Goal: Task Accomplishment & Management: Manage account settings

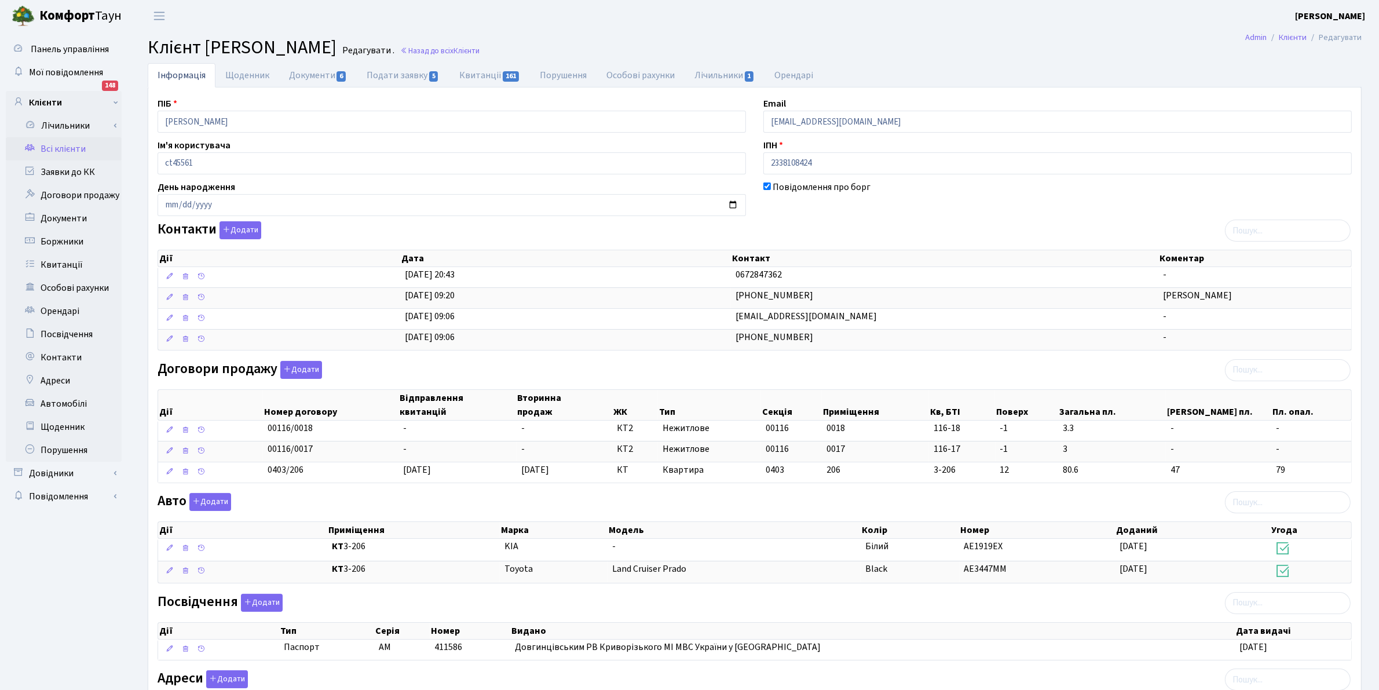
click at [57, 149] on link "Всі клієнти" at bounding box center [64, 148] width 116 height 23
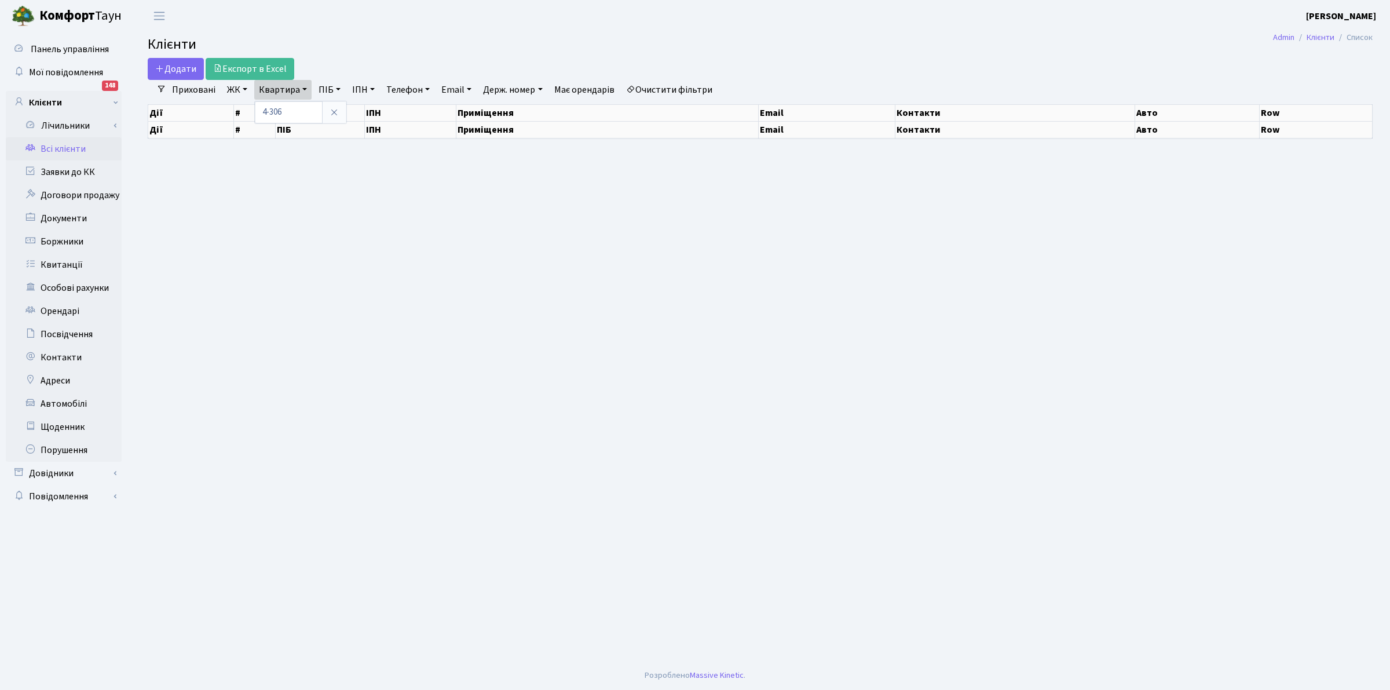
select select "25"
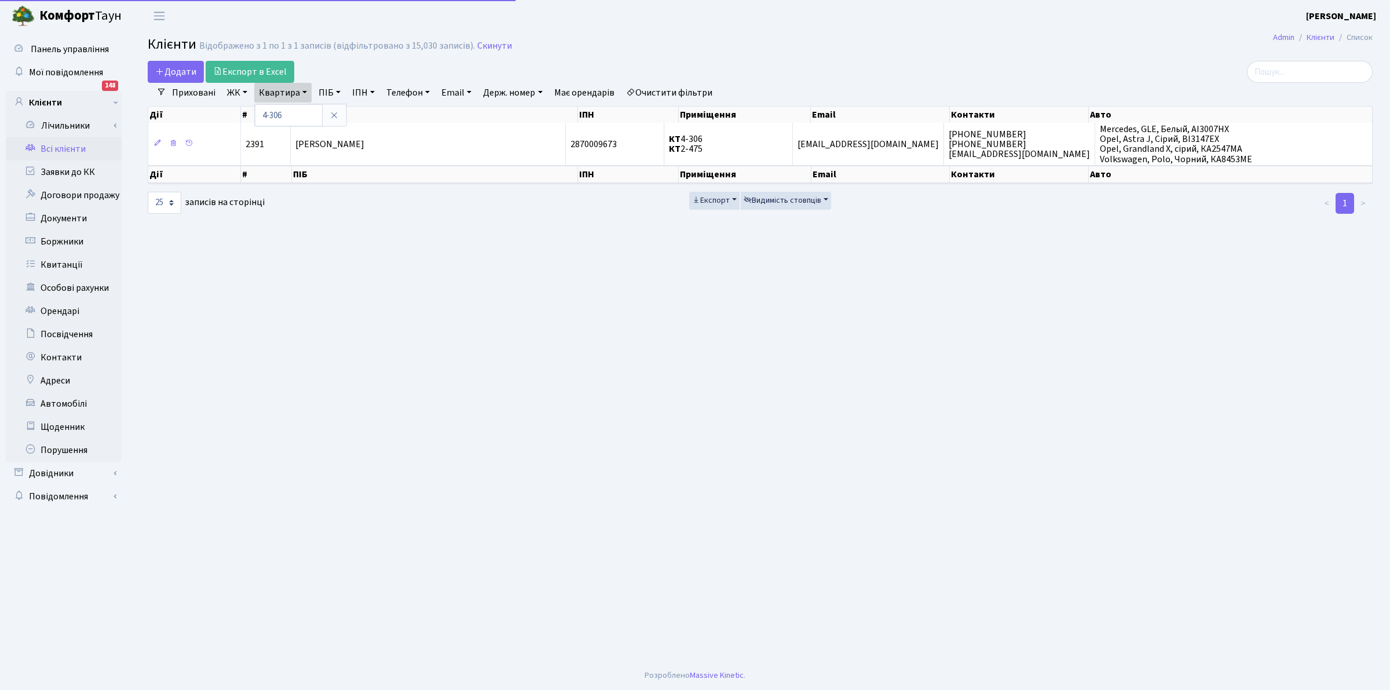
click at [254, 83] on link "Квартира" at bounding box center [282, 93] width 57 height 20
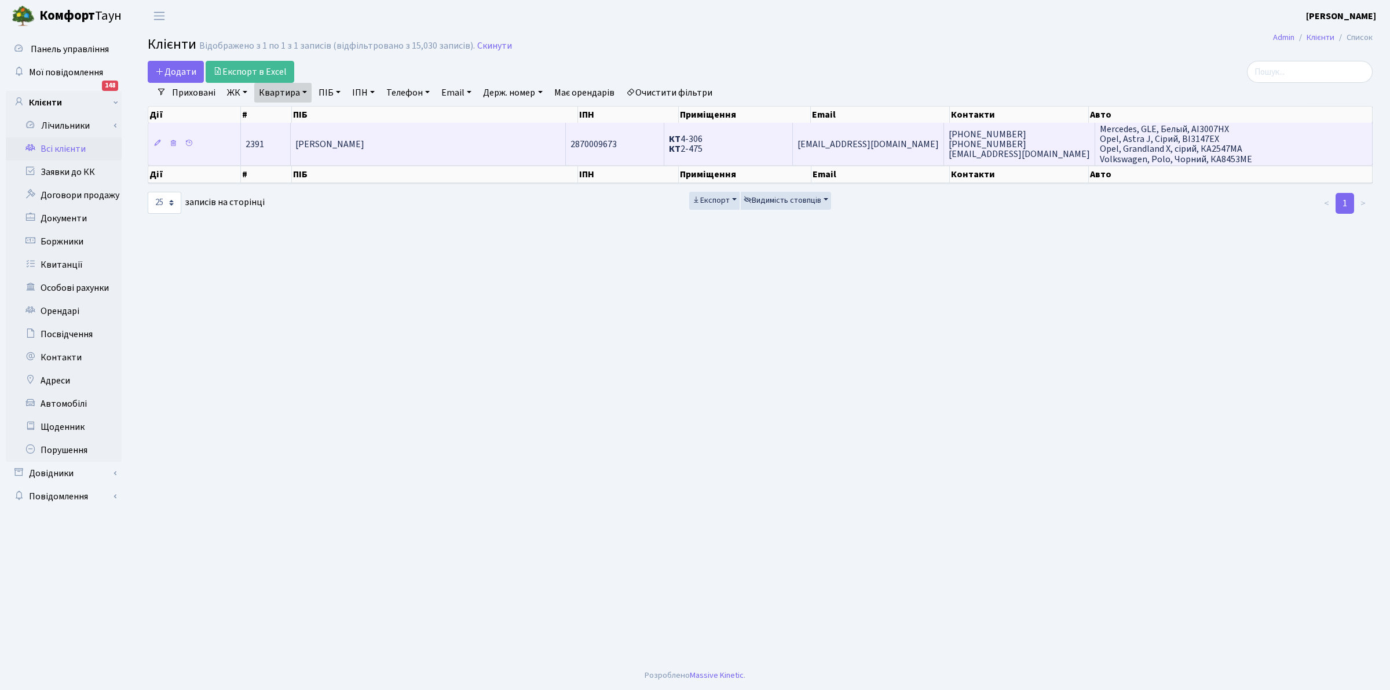
click at [364, 146] on span "Гармідаров Володимир Леонтійович" at bounding box center [329, 144] width 69 height 13
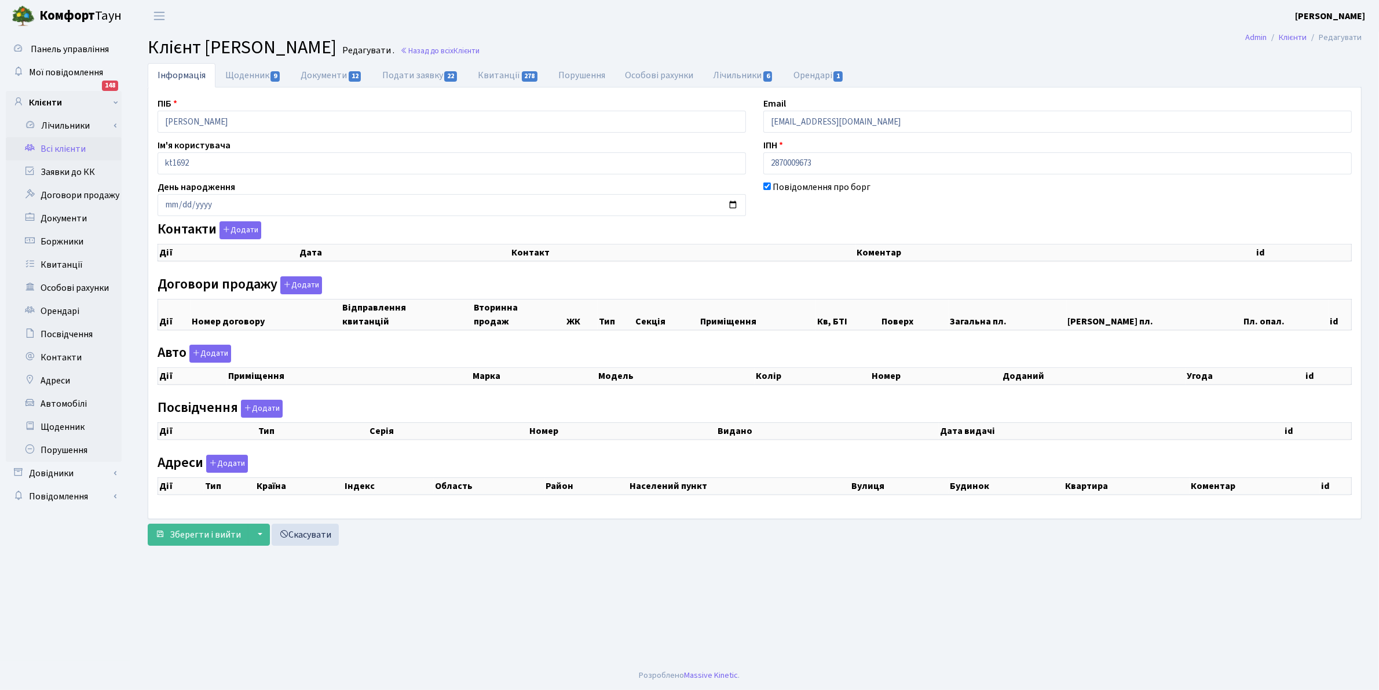
checkbox input "true"
select select "25"
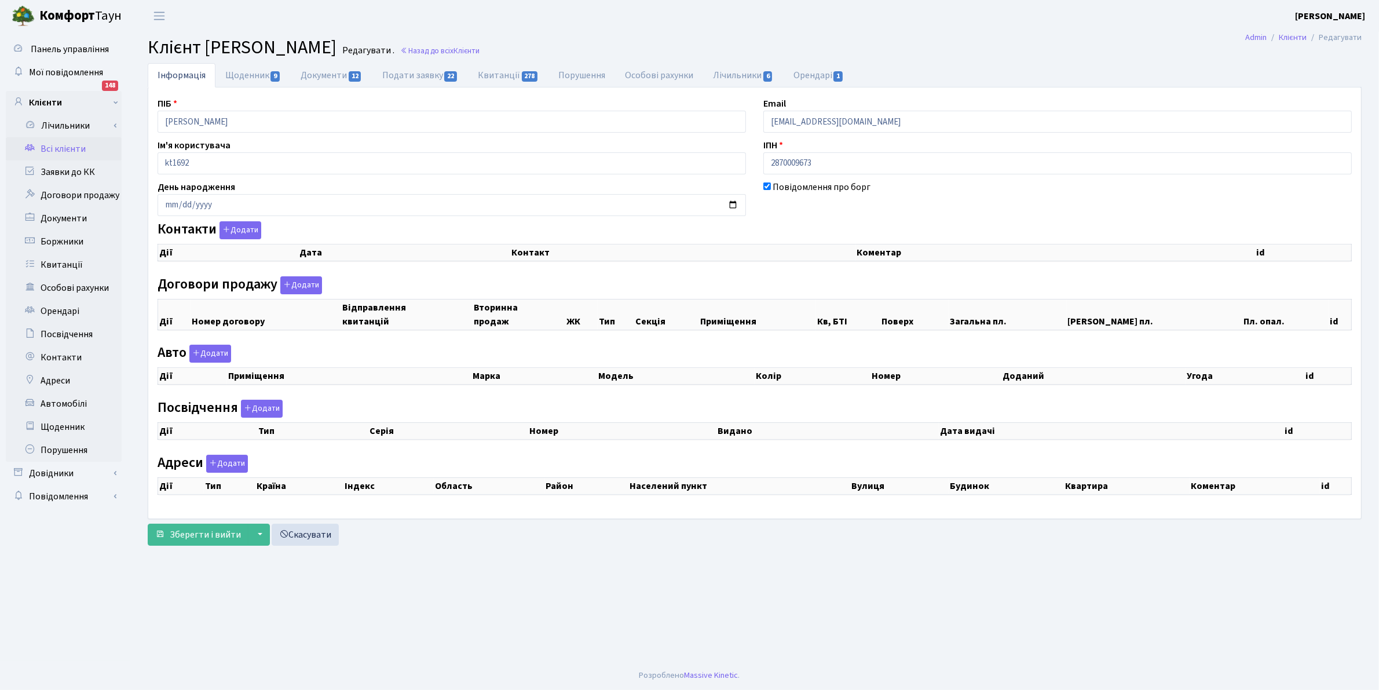
select select "25"
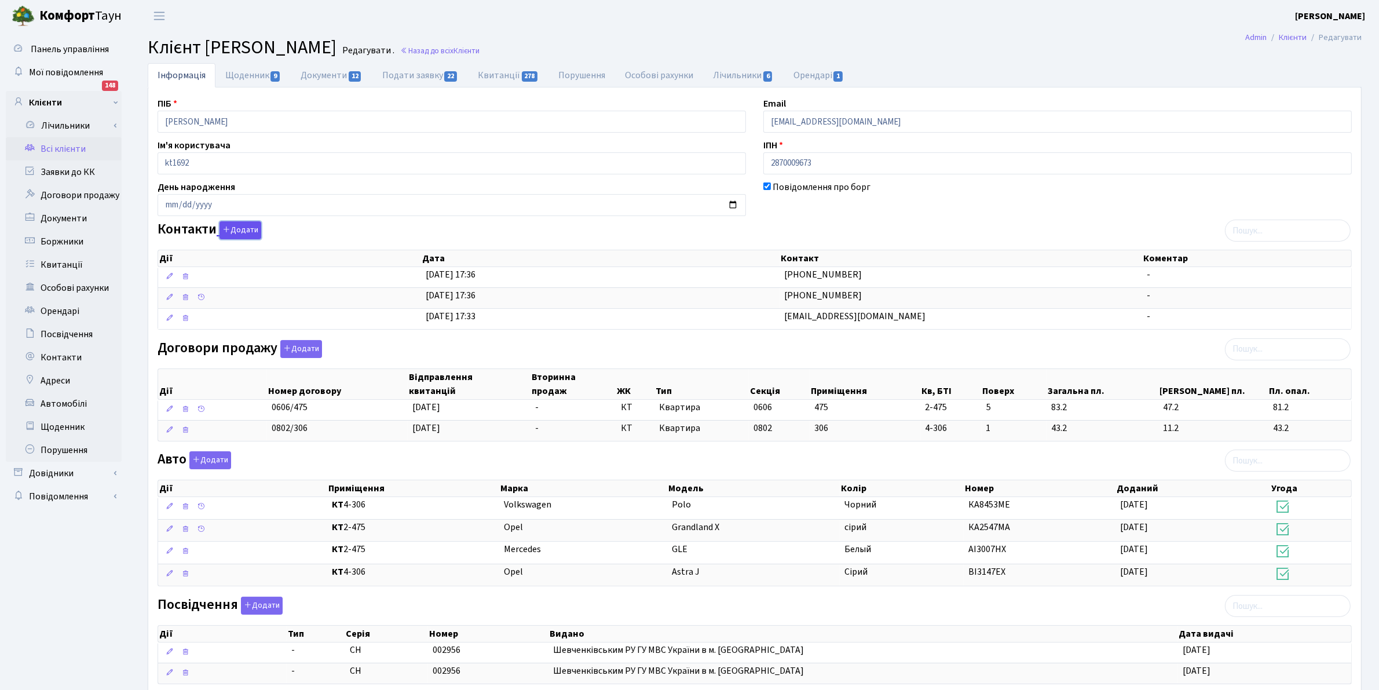
click at [236, 233] on button "Додати" at bounding box center [240, 230] width 42 height 18
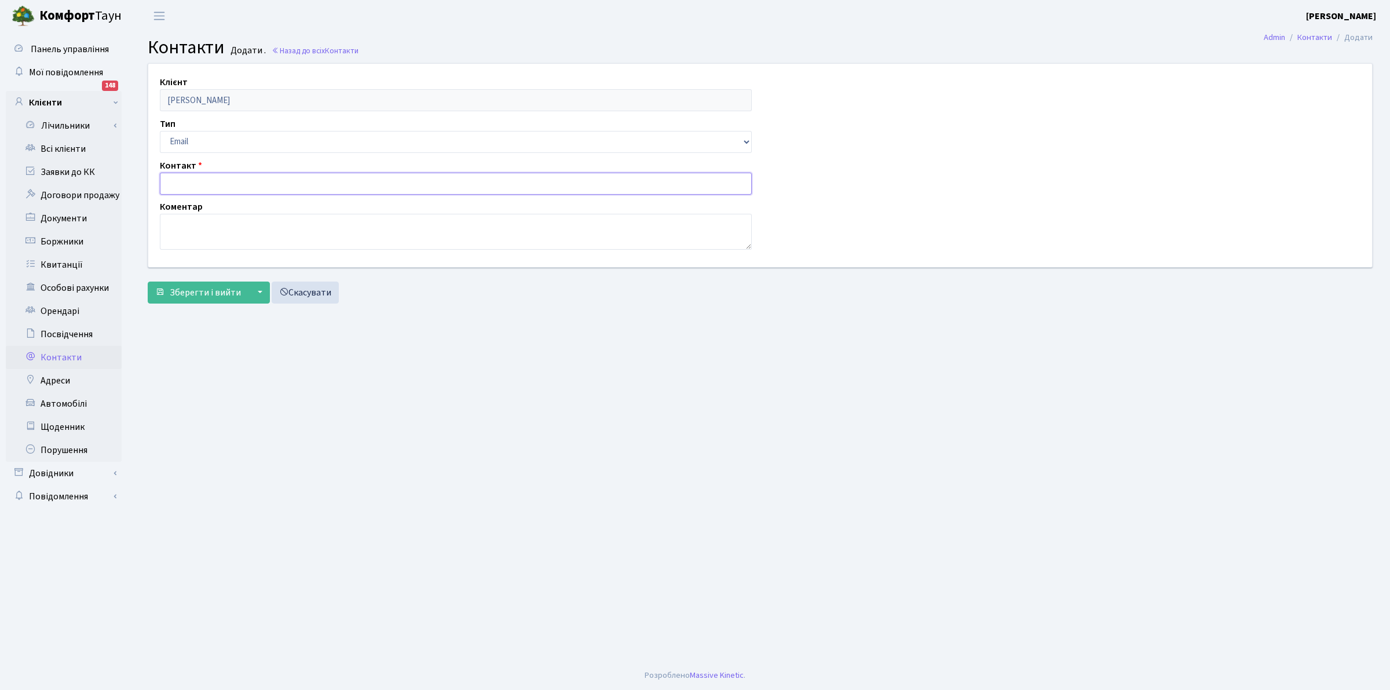
click at [181, 181] on input "text" at bounding box center [456, 184] width 592 height 22
click at [215, 170] on div "Контакт" at bounding box center [455, 177] width 609 height 36
click at [215, 184] on input "text" at bounding box center [456, 184] width 592 height 22
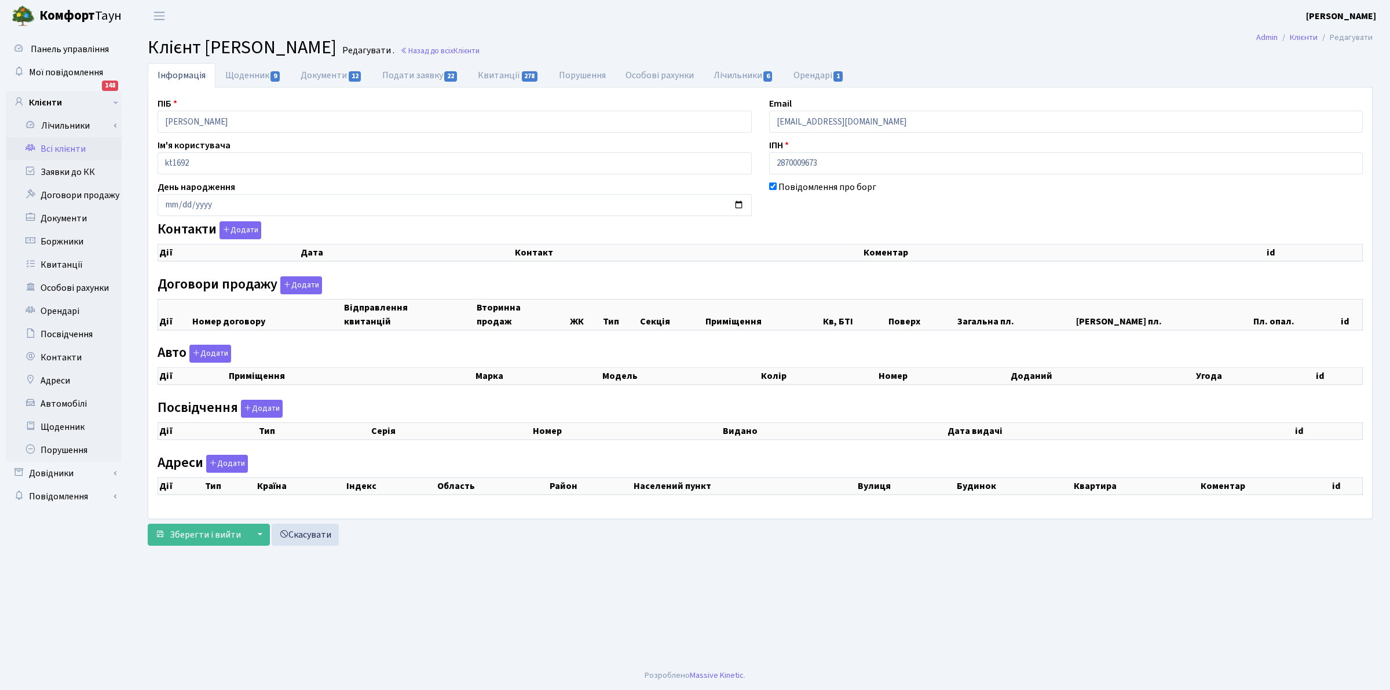
checkbox input "true"
select select "25"
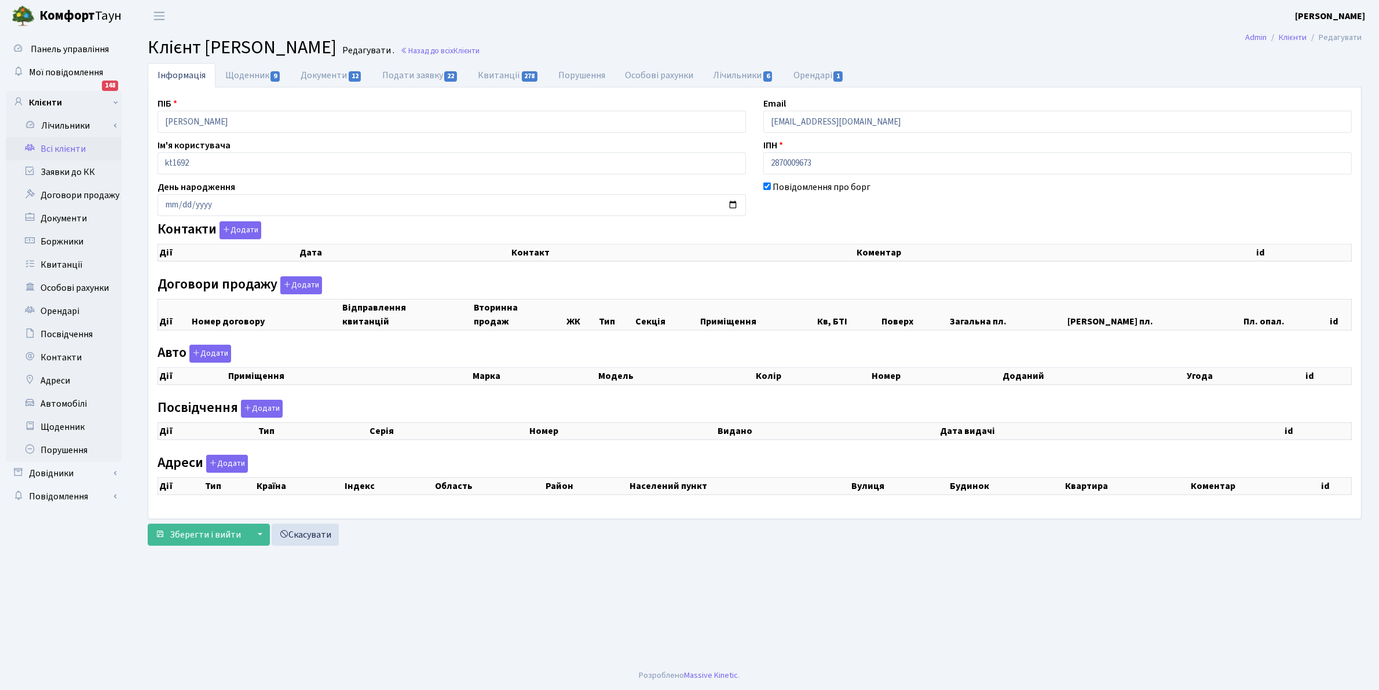
select select "25"
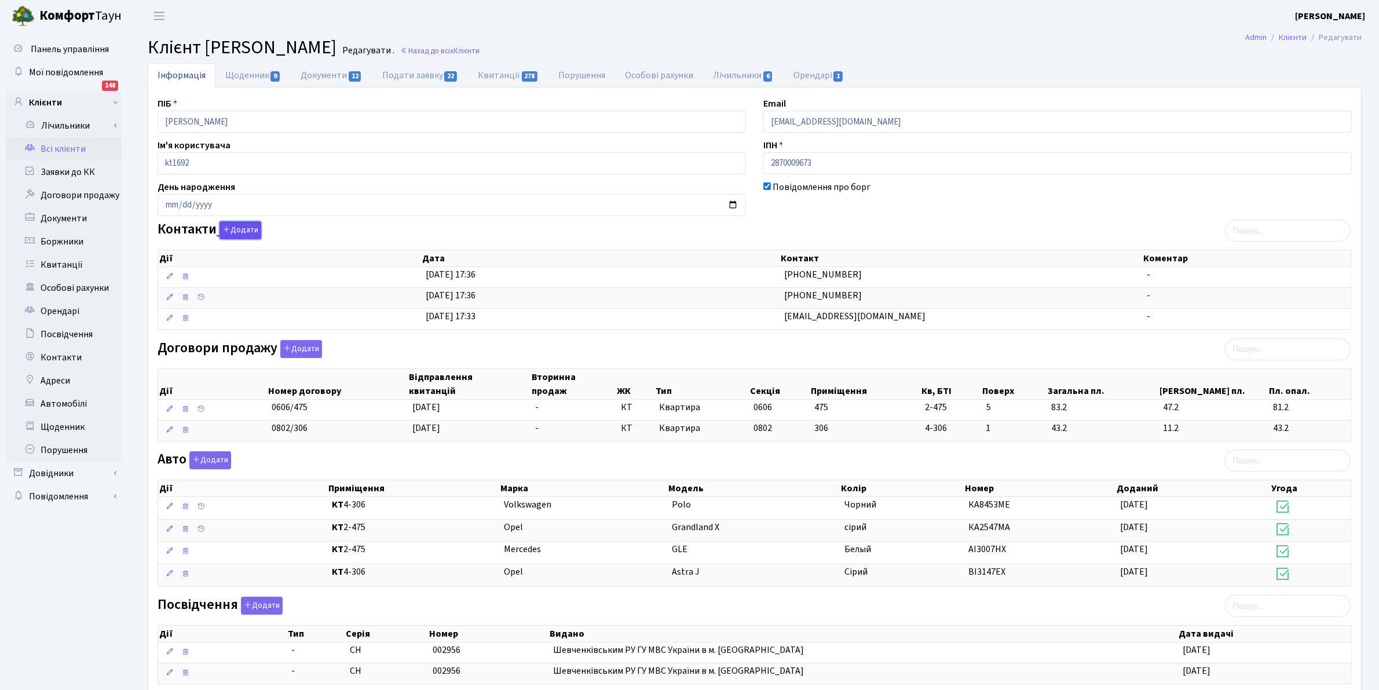
click at [237, 234] on button "Додати" at bounding box center [240, 230] width 42 height 18
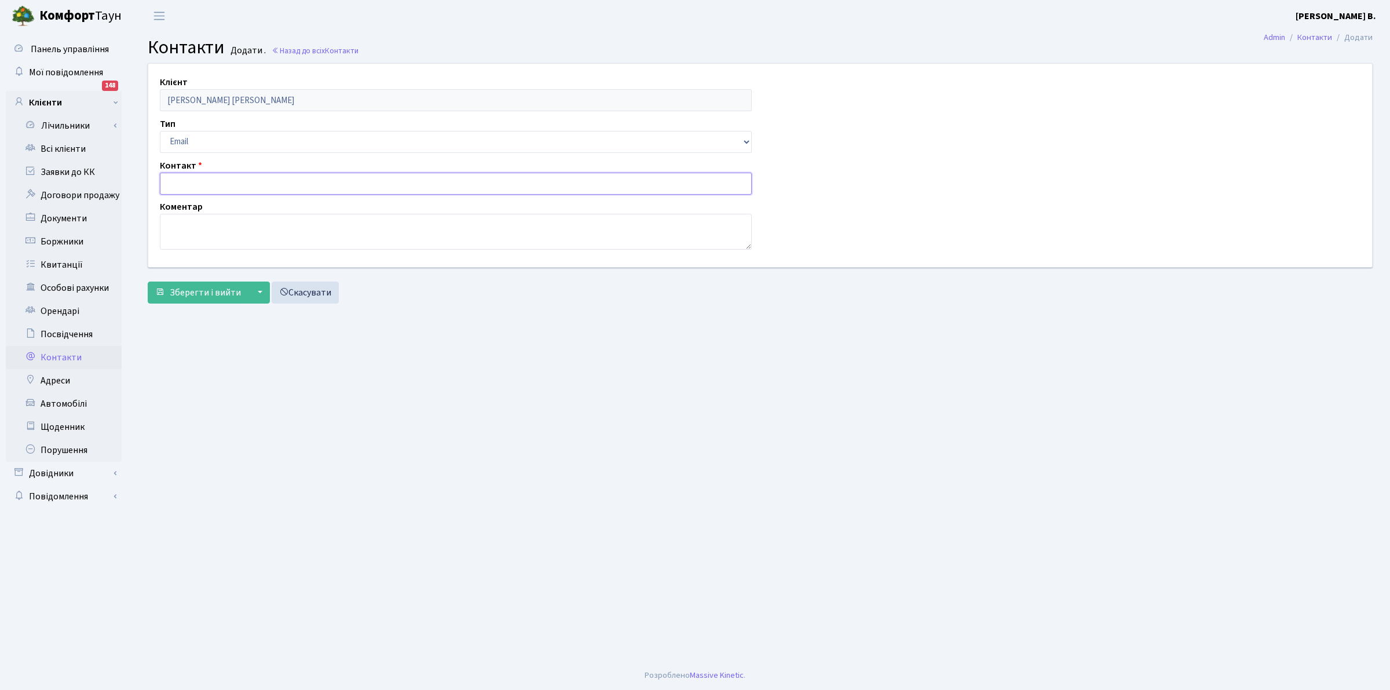
click at [184, 185] on input "text" at bounding box center [456, 184] width 592 height 22
type input "[EMAIL_ADDRESS][DOMAIN_NAME]"
click at [200, 296] on span "Зберегти і вийти" at bounding box center [205, 292] width 71 height 13
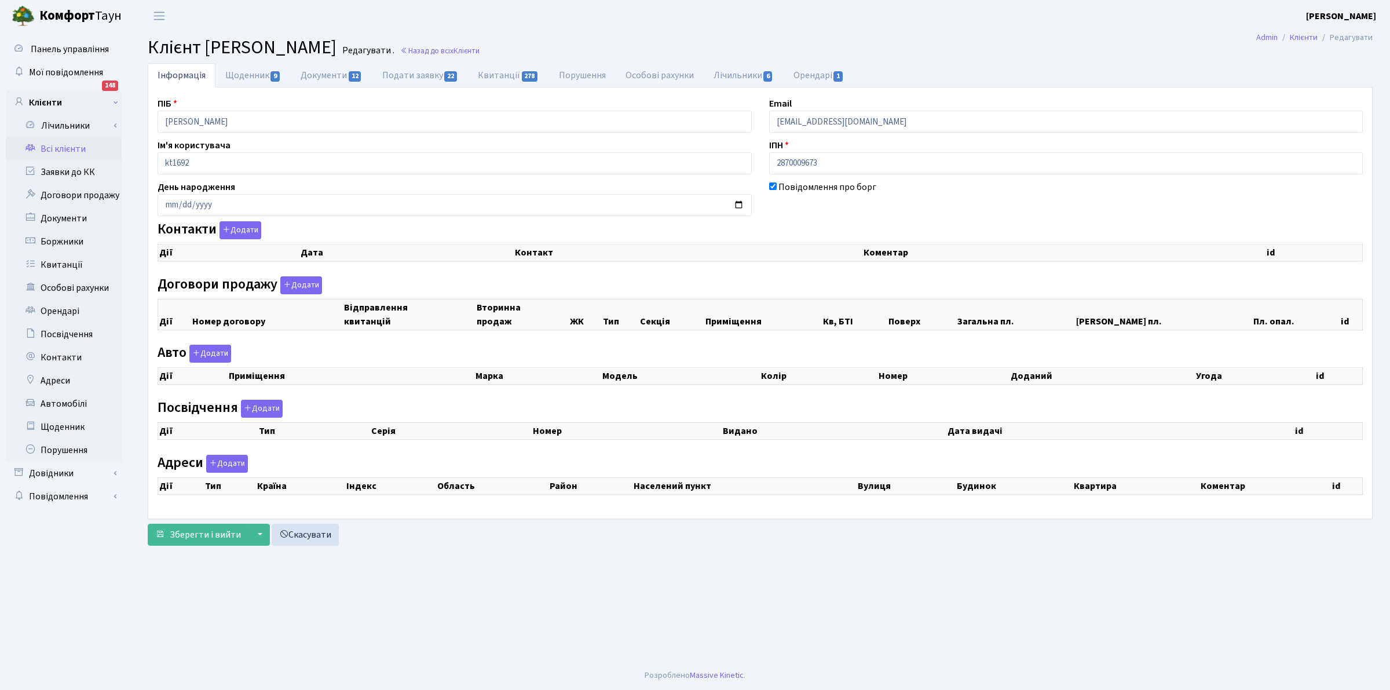
checkbox input "true"
select select "25"
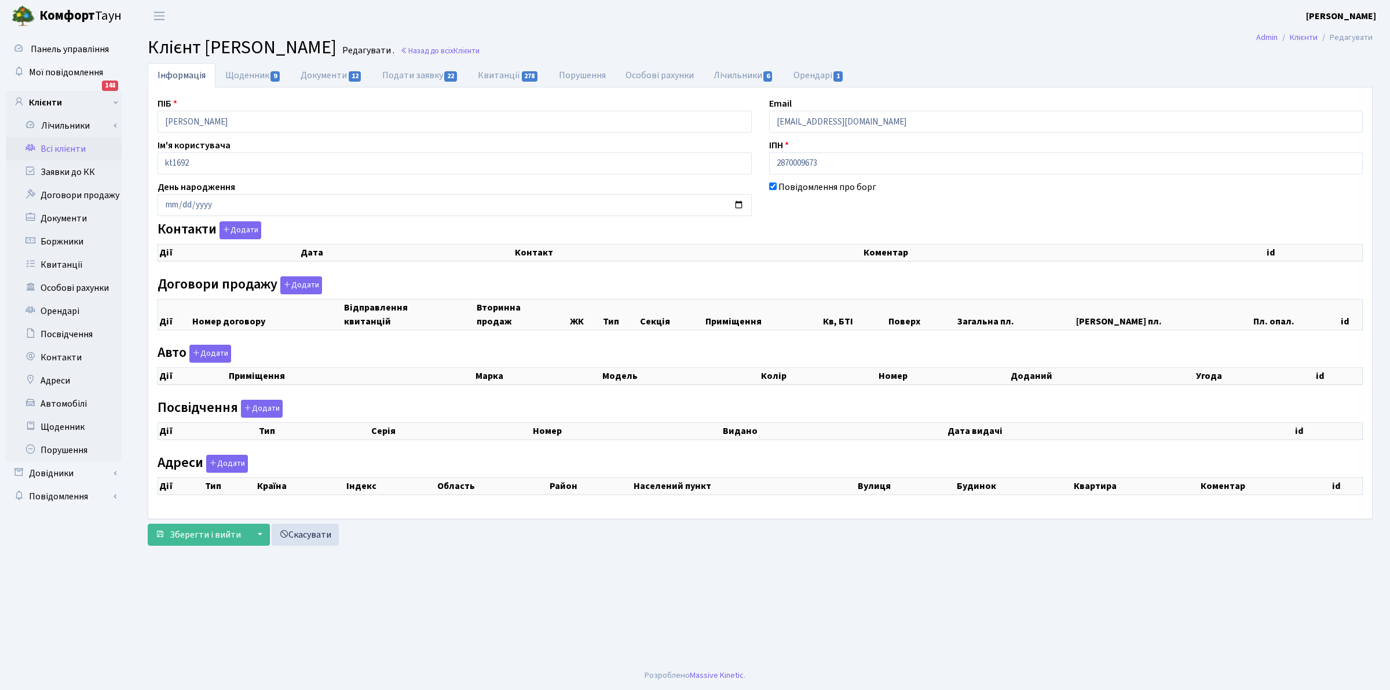
select select "25"
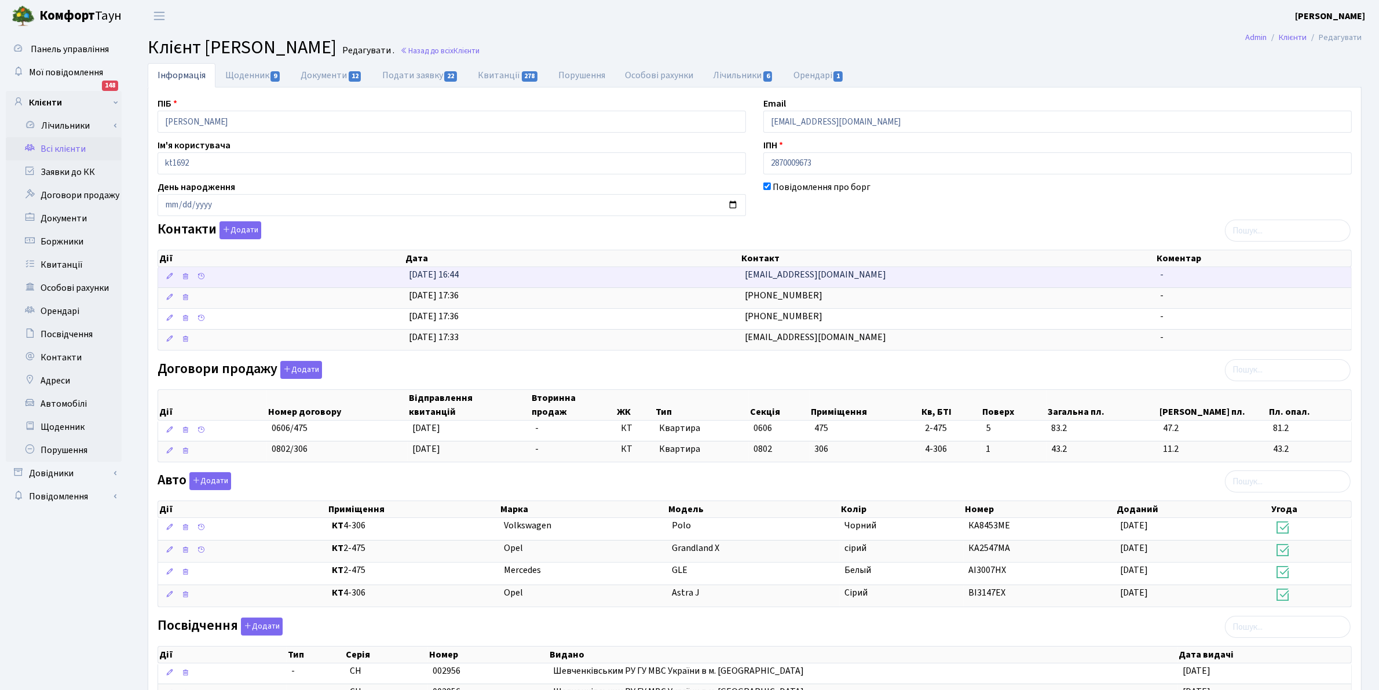
drag, startPoint x: 857, startPoint y: 274, endPoint x: 744, endPoint y: 273, distance: 113.5
click at [744, 273] on td "[EMAIL_ADDRESS][DOMAIN_NAME]" at bounding box center [947, 277] width 415 height 20
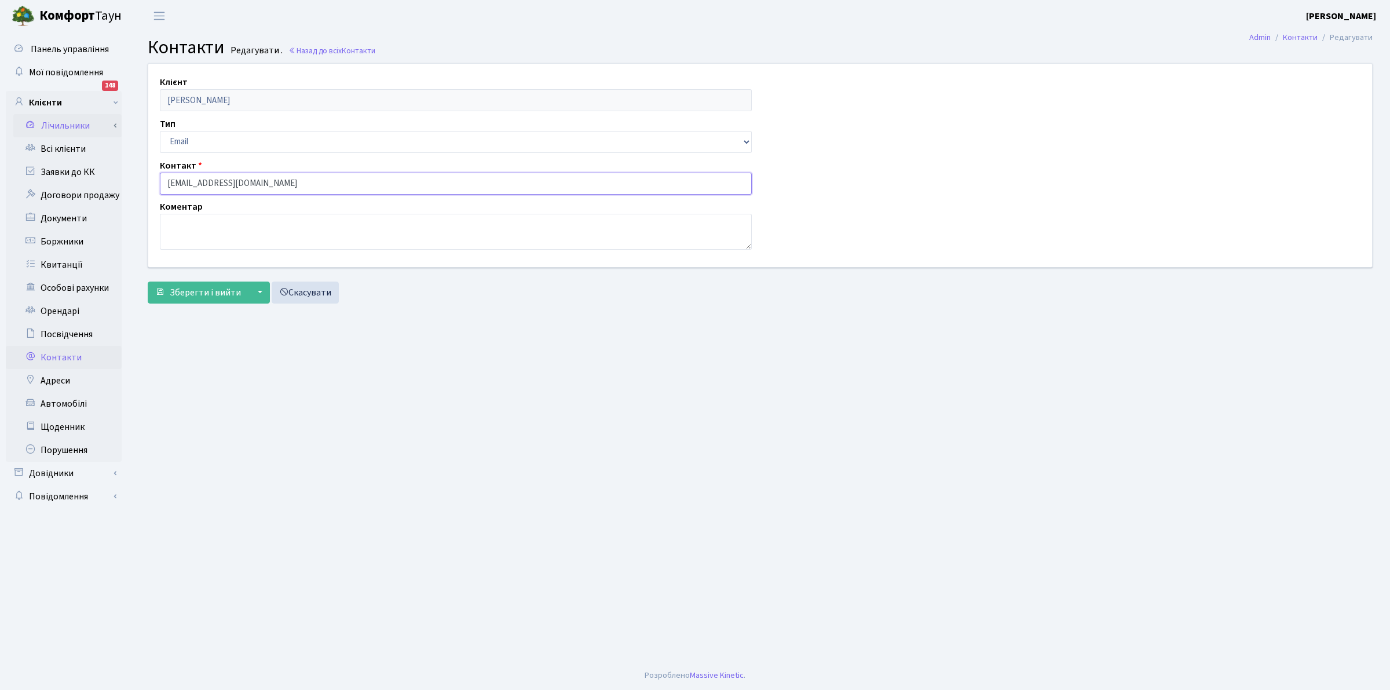
drag, startPoint x: 126, startPoint y: 139, endPoint x: 72, endPoint y: 116, distance: 58.4
click at [72, 116] on div "Панель управління Мої повідомлення 148 Клієнти Лічильники" at bounding box center [695, 346] width 1390 height 629
drag, startPoint x: 669, startPoint y: 391, endPoint x: 508, endPoint y: 449, distance: 171.6
click at [657, 395] on main "Admin Контакти Редагувати Контакти Редагувати . Назад до всіх Контакти Клієнт […" at bounding box center [759, 346] width 1259 height 629
drag, startPoint x: 839, startPoint y: 304, endPoint x: 1223, endPoint y: 0, distance: 489.6
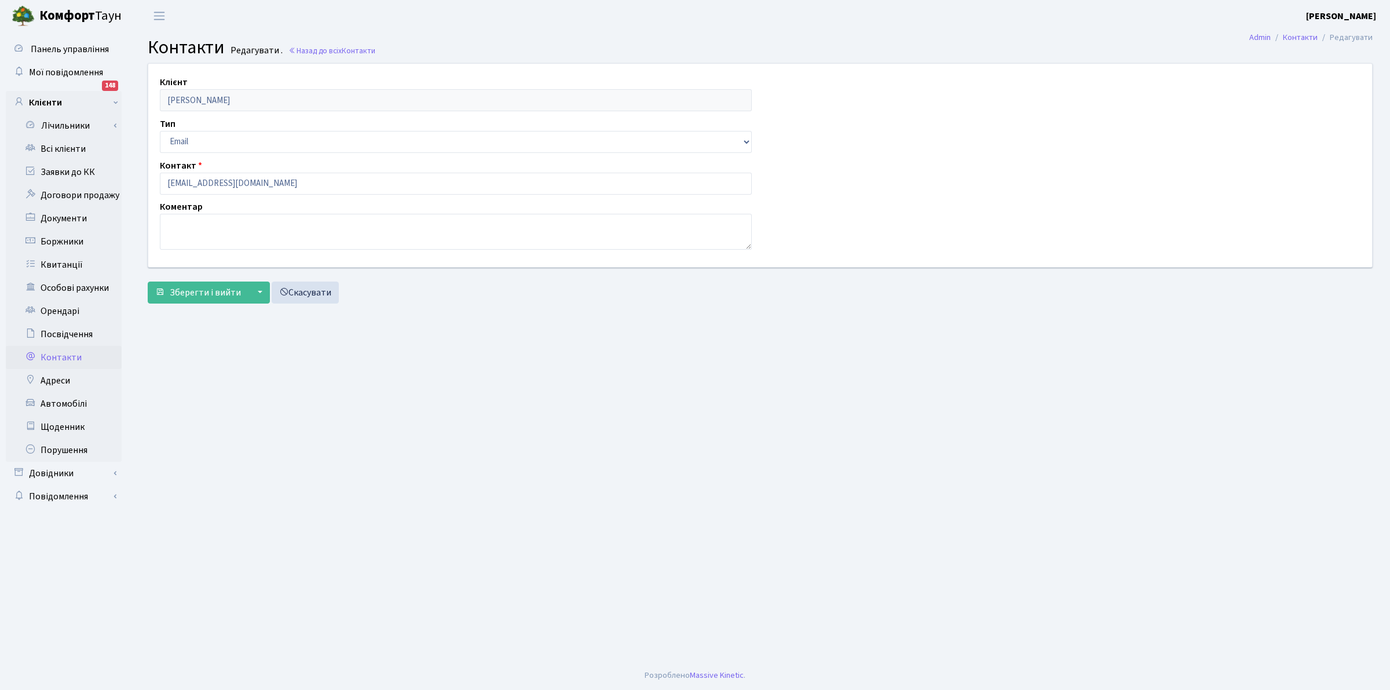
click at [846, 295] on div "Зберегти і вийти ▼ Зберегти та продовжити редагування Зберегти та створити Скас…" at bounding box center [760, 292] width 1224 height 22
click at [41, 148] on link "Всі клієнти" at bounding box center [64, 148] width 116 height 23
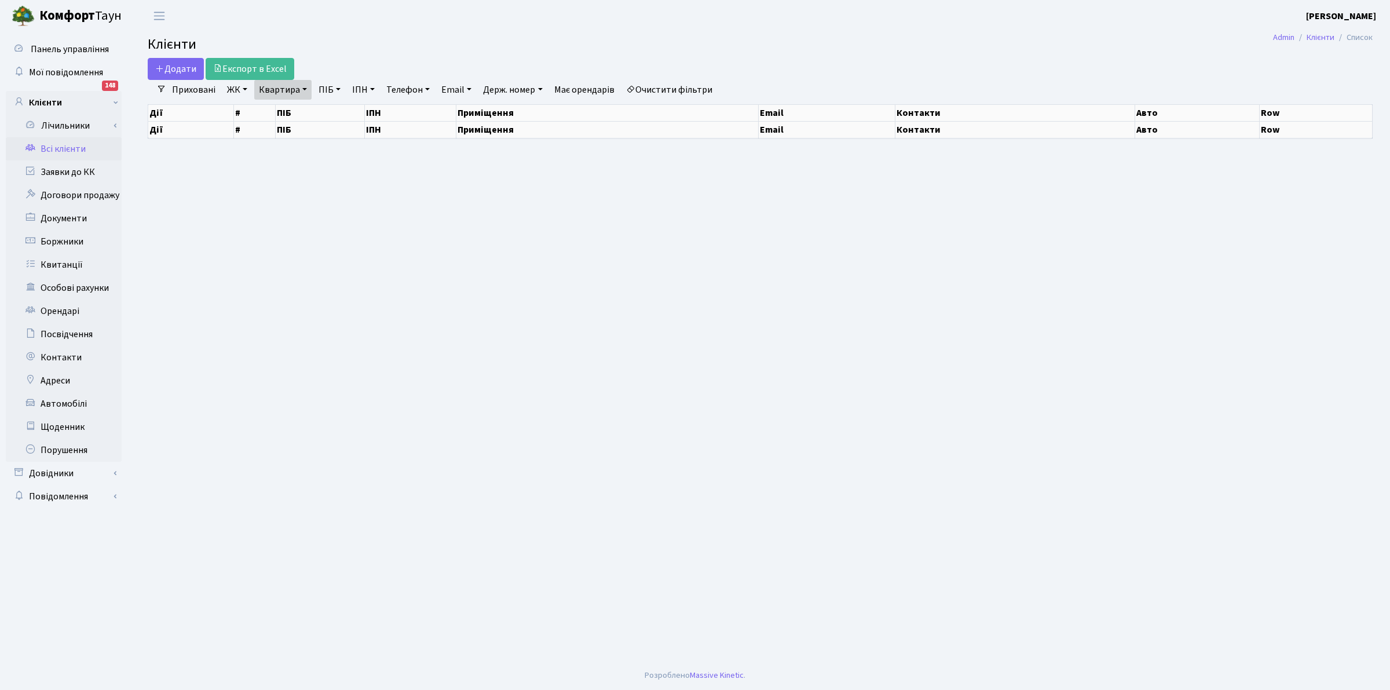
select select "25"
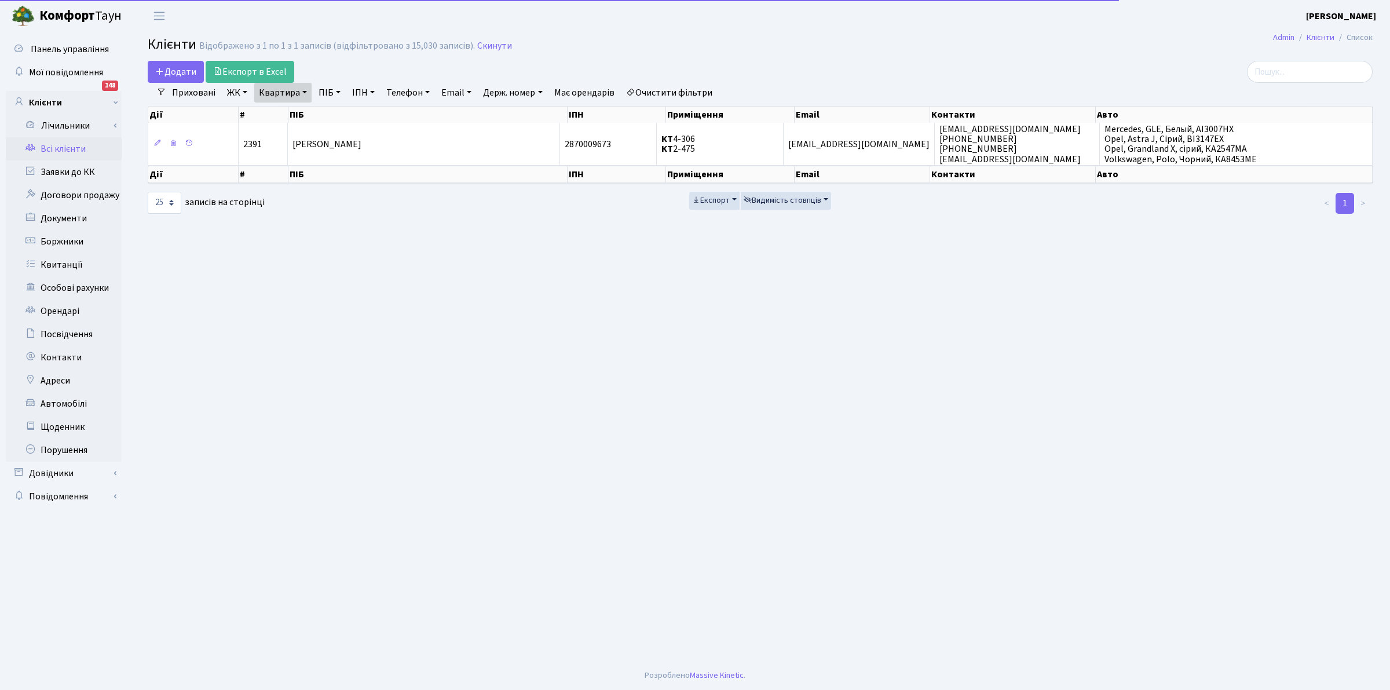
click at [563, 404] on main "Admin Клієнти Список Клієнти Відображено з 1 по 1 з 1 записів (відфільтровано з…" at bounding box center [759, 346] width 1259 height 629
